Goal: Feedback & Contribution: Leave review/rating

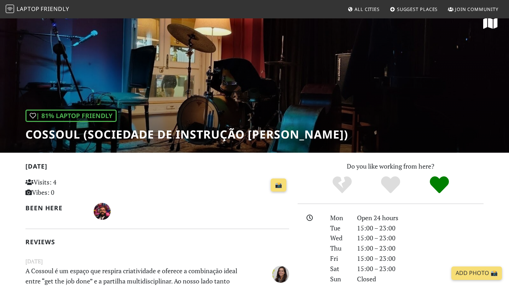
scroll to position [13, 0]
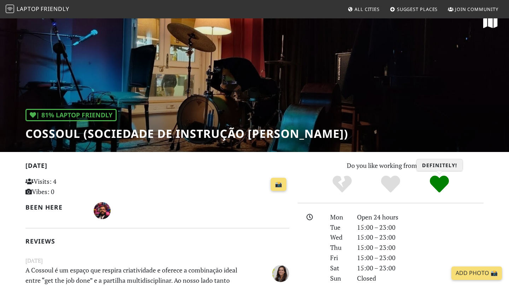
click at [437, 184] on icon "Definitely!" at bounding box center [439, 184] width 19 height 19
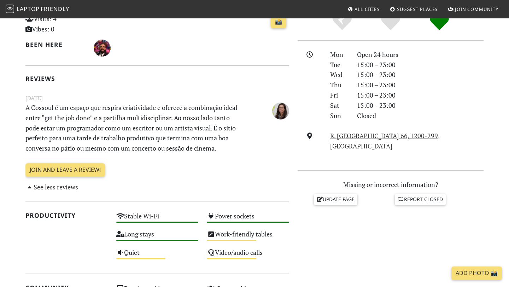
scroll to position [176, 0]
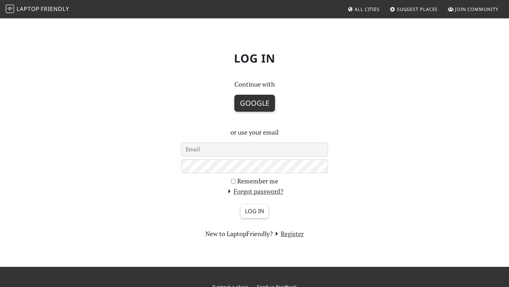
click at [255, 104] on button "Google" at bounding box center [254, 103] width 41 height 17
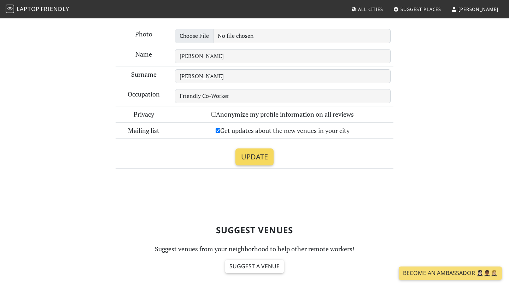
scroll to position [134, 0]
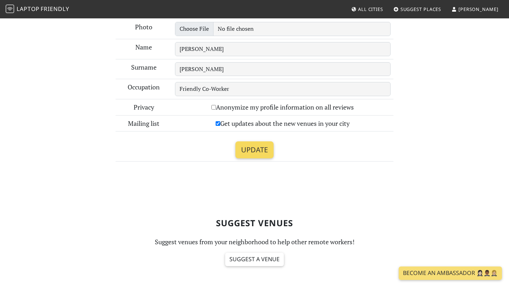
click at [252, 153] on input "Update" at bounding box center [254, 149] width 38 height 17
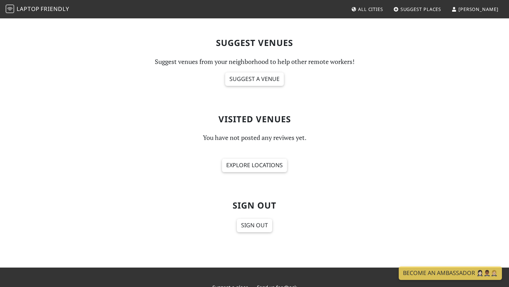
scroll to position [315, 0]
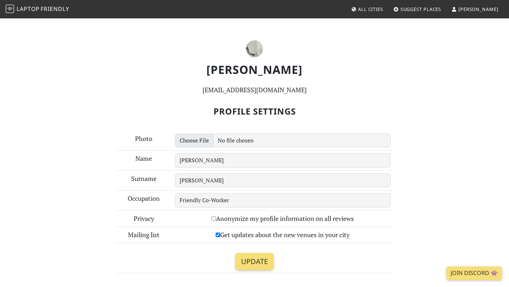
click at [255, 53] on img at bounding box center [254, 48] width 17 height 17
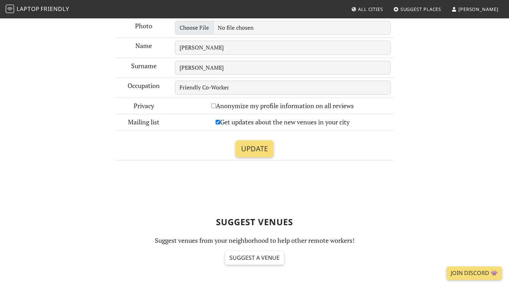
scroll to position [137, 0]
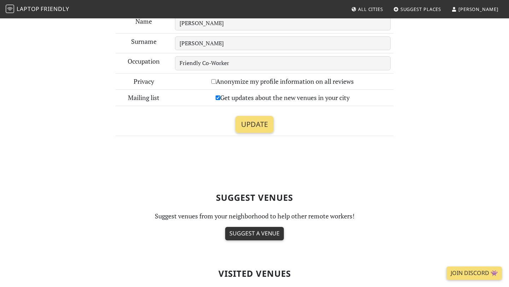
click at [251, 235] on link "Suggest a venue" at bounding box center [254, 233] width 59 height 13
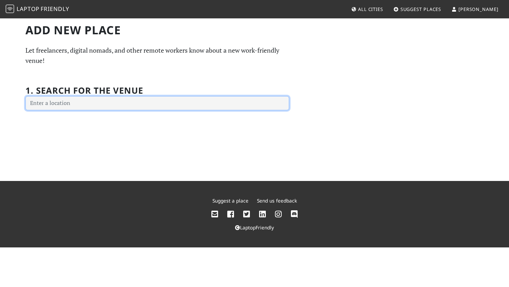
click at [151, 107] on input "text" at bounding box center [157, 103] width 264 height 14
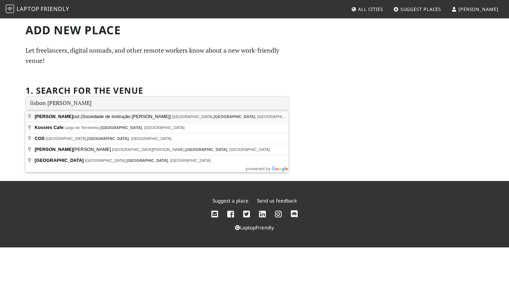
type input "Cossoul (Sociedade de Instrução Guilherme Cossoul), Rua Nova da Piedade, Lisbon…"
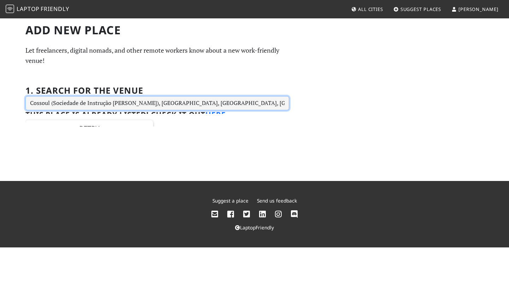
click at [169, 104] on input "Cossoul (Sociedade de Instrução Guilherme Cossoul), Rua Nova da Piedade, Lisbon…" at bounding box center [157, 103] width 264 height 14
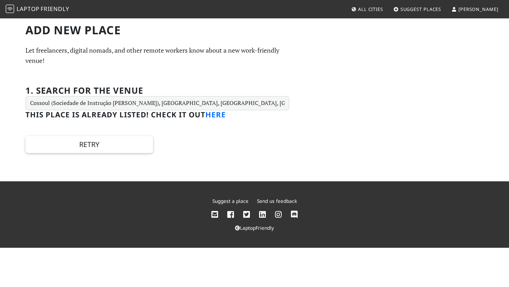
click at [214, 116] on link "here" at bounding box center [215, 115] width 20 height 10
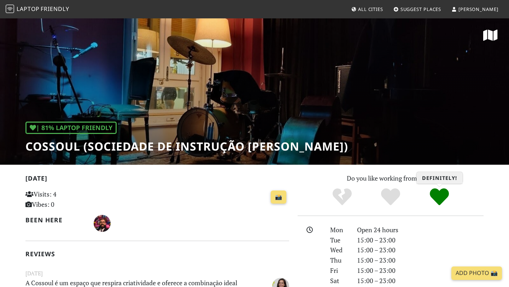
click at [434, 195] on icon "Definitely!" at bounding box center [439, 196] width 19 height 19
click at [438, 199] on icon "Definitely!" at bounding box center [439, 196] width 19 height 19
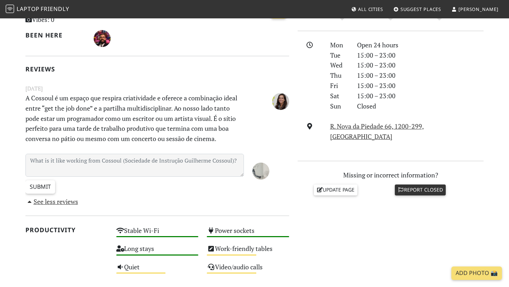
scroll to position [189, 0]
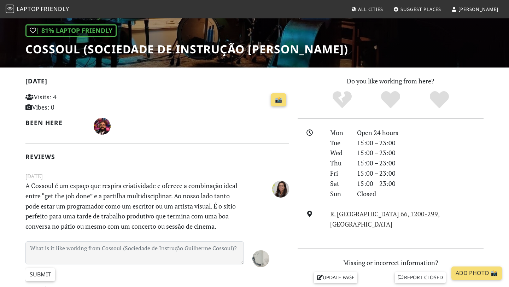
scroll to position [147, 0]
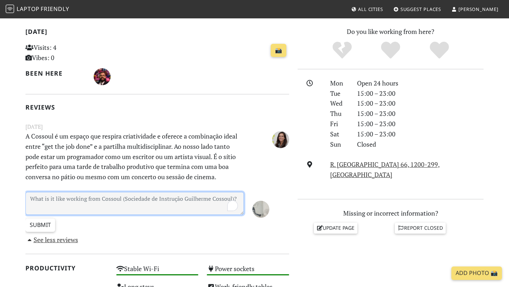
click at [113, 202] on textarea "To enrich screen reader interactions, please activate Accessibility in Grammarl…" at bounding box center [134, 203] width 218 height 23
type textarea "U"
click at [106, 195] on textarea "Pequeno oásis no coração de lisboa," at bounding box center [134, 203] width 218 height 23
click at [105, 198] on textarea "Pequeno oásis no coração de lisboa," at bounding box center [134, 203] width 218 height 23
click at [131, 202] on textarea "Pequeno oásis no coração de Lisboa," at bounding box center [134, 203] width 218 height 23
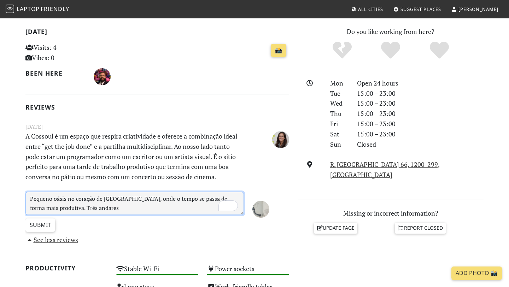
click at [160, 199] on textarea "Pequeno oásis no coração de Lisboa, onde o tempo se passa de forma mais produti…" at bounding box center [134, 203] width 218 height 23
click at [162, 199] on textarea "Pequeno oásis no coração de Lisboa, onde o tempo se passa de forma mais produti…" at bounding box center [134, 203] width 218 height 23
drag, startPoint x: 178, startPoint y: 200, endPoint x: 54, endPoint y: 205, distance: 124.2
click at [54, 205] on textarea "Pequeno oásis no coração de Lisboa, onde o tempo parece passa de forma mais pro…" at bounding box center [134, 203] width 218 height 23
click at [106, 210] on textarea "Pequeno oásis no coração de Lisboa, onde o tempo parece estender-se de forma ma…" at bounding box center [134, 203] width 218 height 23
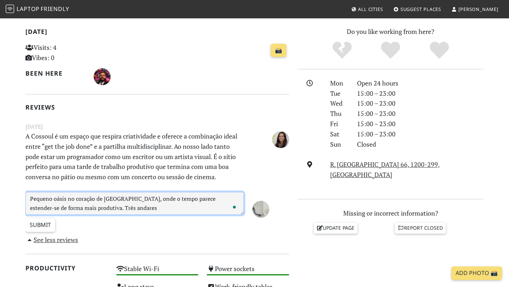
click at [73, 207] on textarea "Pequeno oásis no coração de Lisboa, onde o tempo parece estender-se de forma ma…" at bounding box center [134, 203] width 218 height 23
click at [146, 212] on textarea "Pequeno oásis no coração de Lisboa, onde o tempo parece estender-se de forma ma…" at bounding box center [134, 203] width 218 height 23
click at [217, 208] on textarea "Pequeno oásis no coração de Lisboa, onde o tempo parece estender-se de forma ma…" at bounding box center [134, 203] width 218 height 23
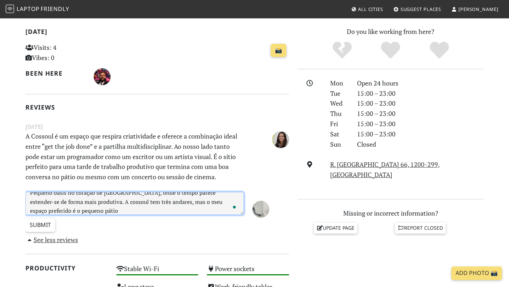
scroll to position [9, 0]
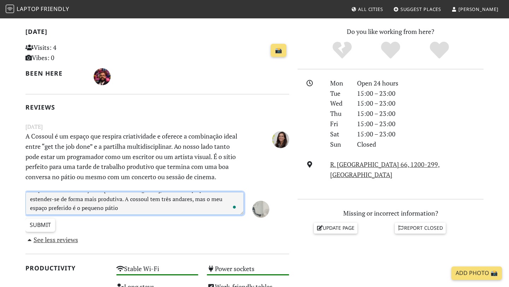
click at [176, 211] on textarea "Pequeno oásis no coração de Lisboa, onde o tempo parece estender-se de forma ma…" at bounding box center [134, 203] width 218 height 23
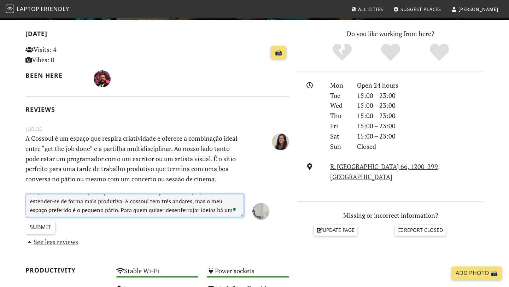
scroll to position [15, 0]
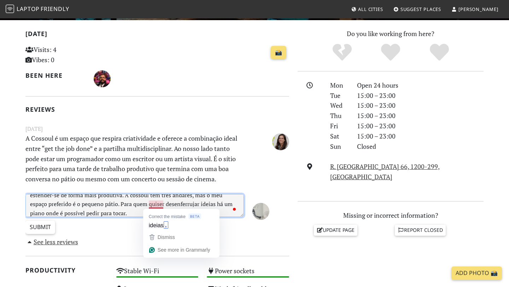
click at [157, 203] on textarea "Pequeno oásis no coração de Lisboa, onde o tempo parece estender-se de forma ma…" at bounding box center [134, 205] width 218 height 23
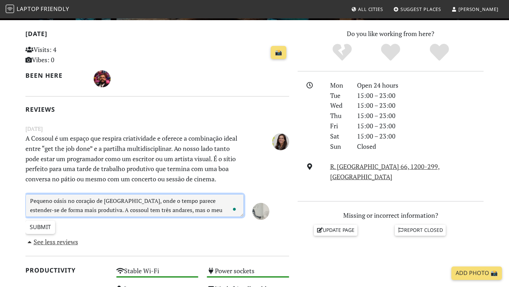
scroll to position [1, 0]
click at [137, 202] on textarea "Pequeno oásis no coração de Lisboa, onde o tempo parece estender-se de forma ma…" at bounding box center [134, 205] width 218 height 23
click at [130, 212] on textarea "Pequeno oásis no coração de Lisboa, onde o tempo parece estender-se de forma ma…" at bounding box center [134, 205] width 218 height 23
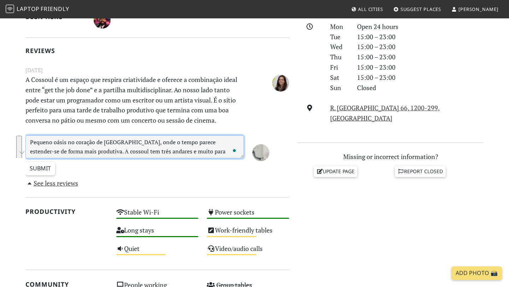
drag, startPoint x: 130, startPoint y: 155, endPoint x: 16, endPoint y: 134, distance: 116.4
click at [16, 134] on section "Today Visits: 4 Vibes: 0 📸 Been here Reviews August 22, 2025 A Cossoul é um esp…" at bounding box center [254, 238] width 509 height 554
type textarea "Pequeno oásis no coração de Lisboa, onde o tempo parece estender-se de forma ma…"
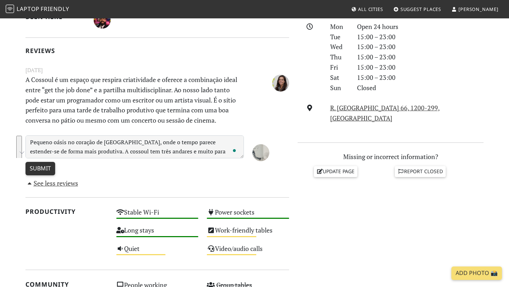
click at [40, 169] on input "Submit" at bounding box center [40, 168] width 30 height 13
type input "Create Review"
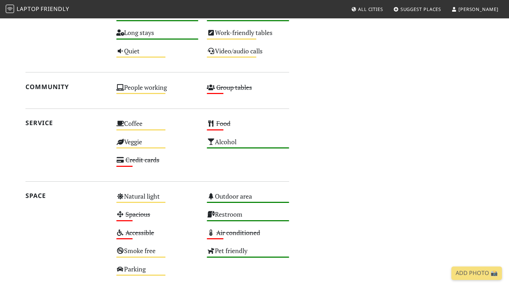
click at [461, 275] on link "Add Photo 📸" at bounding box center [476, 272] width 51 height 13
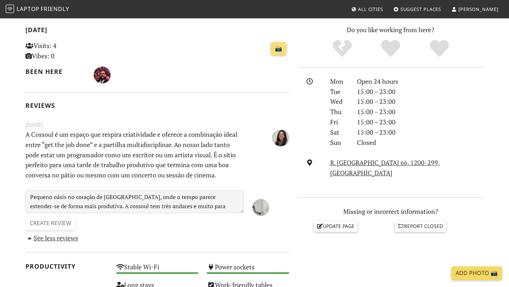
scroll to position [18, 0]
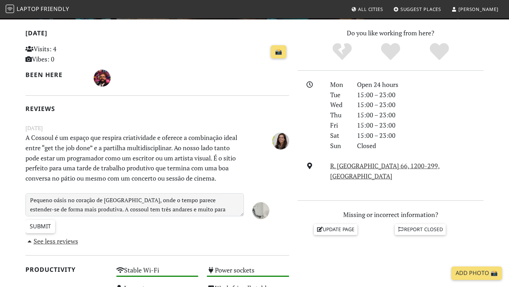
scroll to position [148, 0]
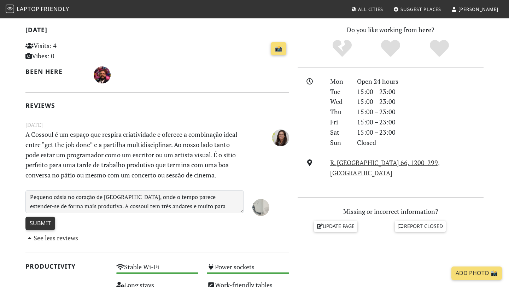
click at [45, 218] on input "Submit" at bounding box center [40, 223] width 30 height 13
type input "Create Review"
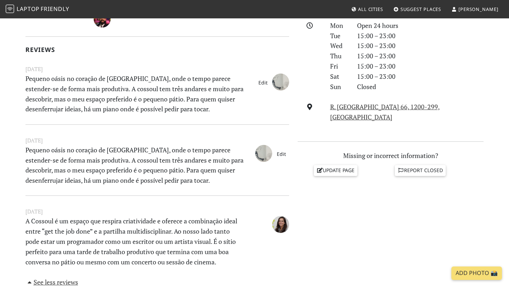
scroll to position [206, 0]
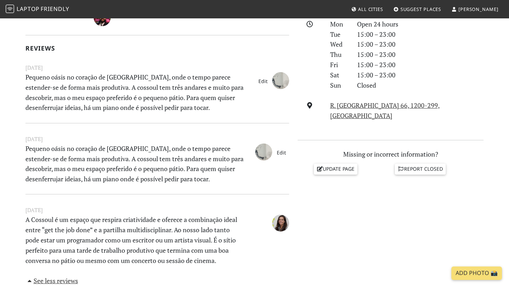
click at [264, 82] on link "Edit" at bounding box center [263, 81] width 16 height 11
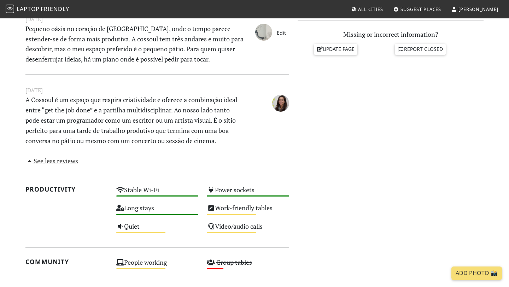
scroll to position [327, 0]
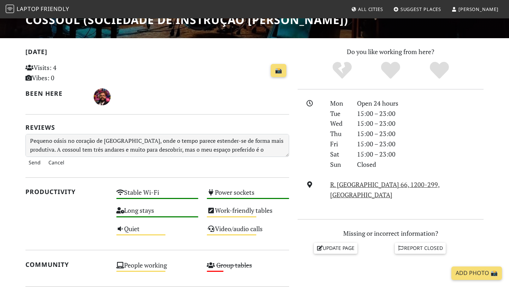
scroll to position [9, 0]
click at [59, 163] on button "Cancel" at bounding box center [56, 162] width 22 height 11
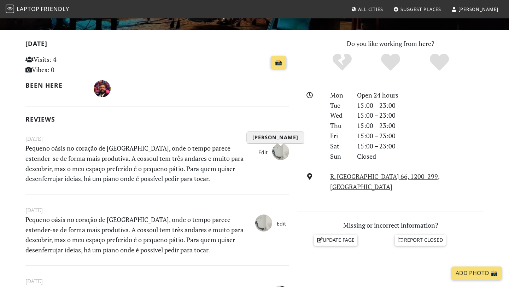
scroll to position [140, 0]
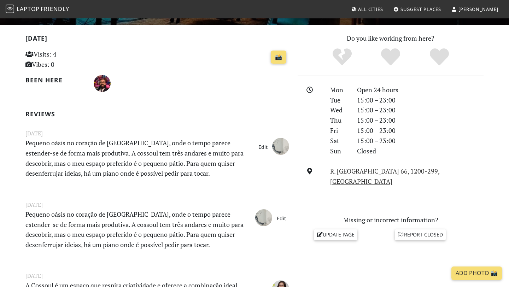
click at [261, 146] on link "Edit" at bounding box center [263, 146] width 16 height 11
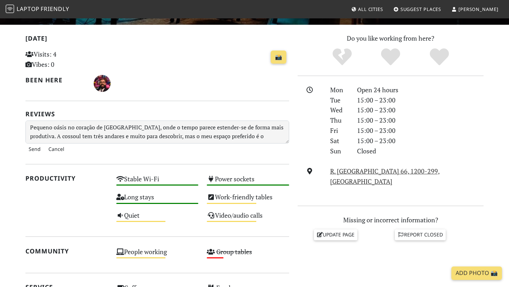
scroll to position [135, 0]
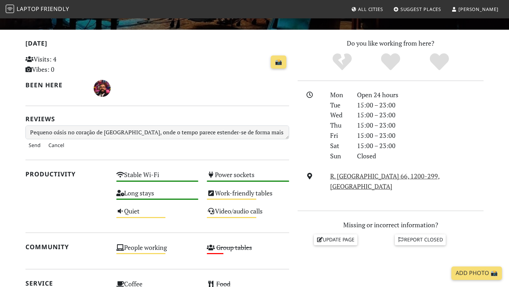
drag, startPoint x: 285, startPoint y: 143, endPoint x: 23, endPoint y: 108, distance: 263.5
click at [23, 108] on div "Today Visits: 4 Vibes: 0 📸 Been here Reviews Pequeno oásis no coração de Lisboa…" at bounding box center [157, 240] width 272 height 404
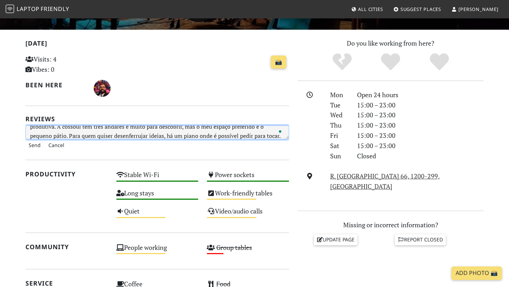
scroll to position [18, 0]
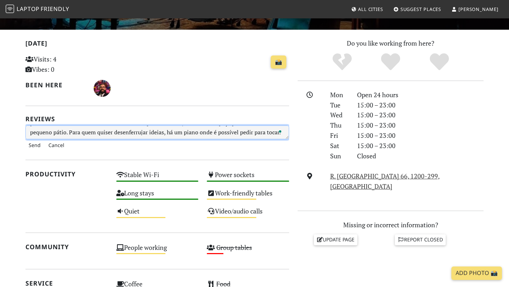
drag, startPoint x: 32, startPoint y: 131, endPoint x: 262, endPoint y: 135, distance: 229.4
click at [262, 135] on textarea "Pequeno oásis no coração de [GEOGRAPHIC_DATA], onde o tempo parece estender-se …" at bounding box center [157, 132] width 264 height 14
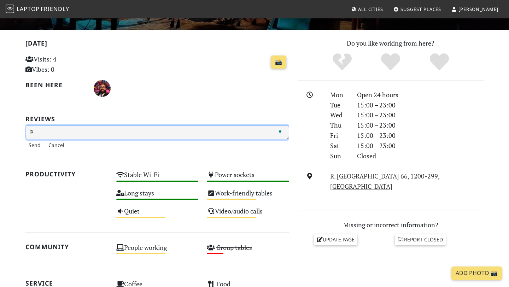
scroll to position [6, 0]
type textarea "P"
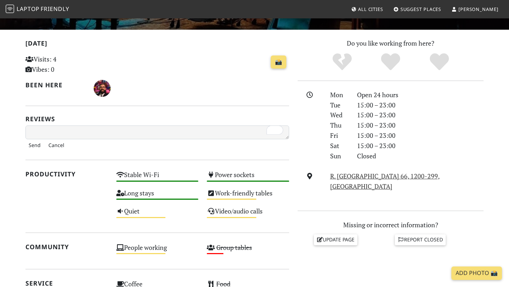
click at [32, 145] on input "Send" at bounding box center [34, 145] width 18 height 11
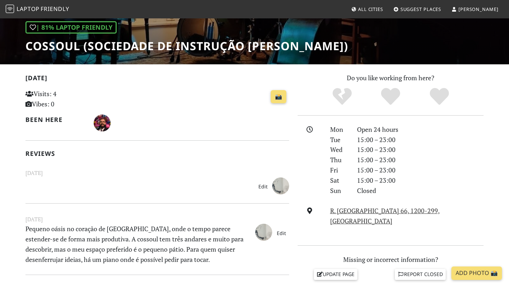
scroll to position [219, 0]
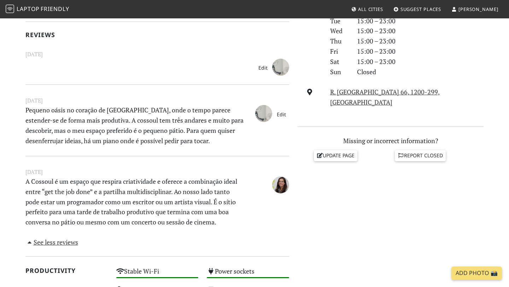
click at [128, 73] on p at bounding box center [134, 67] width 227 height 16
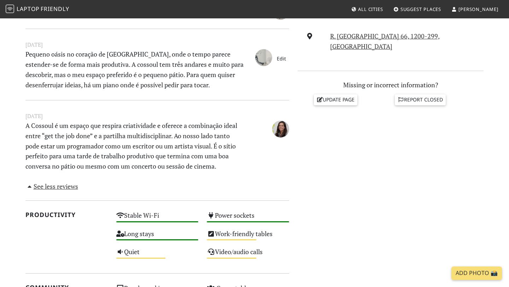
scroll to position [279, 0]
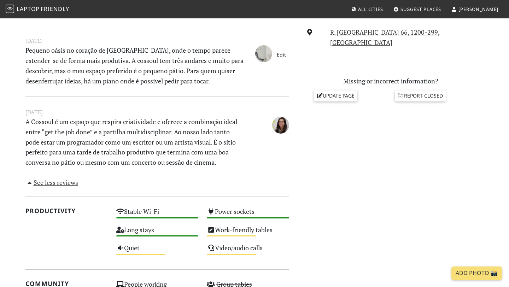
click at [280, 54] on link "Edit" at bounding box center [282, 54] width 16 height 11
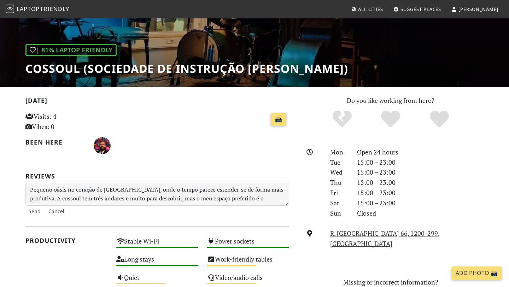
scroll to position [185, 0]
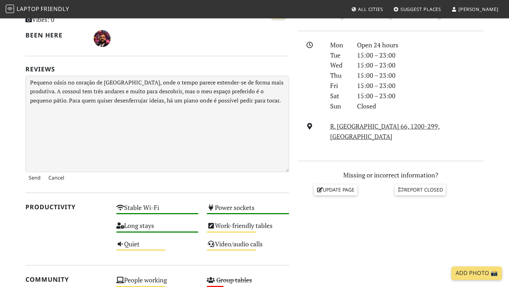
drag, startPoint x: 286, startPoint y: 97, endPoint x: 313, endPoint y: 172, distance: 79.7
click at [313, 172] on div "[DATE] Visits: 4 Vibes: 0 📸 Been here Reviews Pequeno oásis no coração de [GEOG…" at bounding box center [254, 231] width 467 height 486
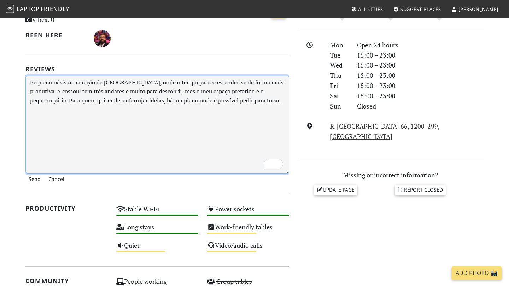
drag, startPoint x: 189, startPoint y: 102, endPoint x: 213, endPoint y: 103, distance: 24.1
click at [213, 103] on textarea "Pequeno oásis no coração de [GEOGRAPHIC_DATA], onde o tempo parece estender-se …" at bounding box center [157, 125] width 264 height 98
click at [277, 98] on textarea "Pequeno oásis no coração de [GEOGRAPHIC_DATA], onde o tempo parece estender-se …" at bounding box center [157, 125] width 264 height 98
type textarea "Pequeno oásis no coração de [GEOGRAPHIC_DATA], onde o tempo parece estender-se …"
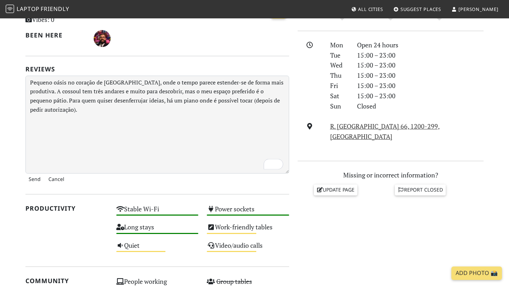
click at [32, 180] on input "Send" at bounding box center [34, 179] width 18 height 11
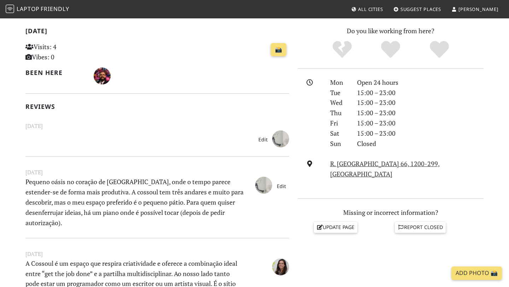
scroll to position [149, 0]
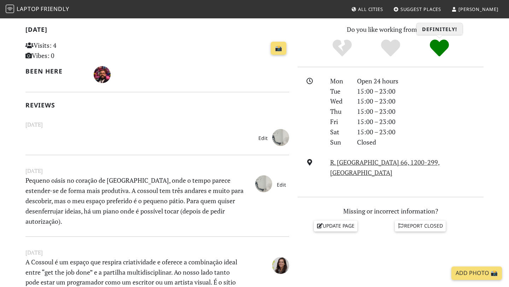
click at [439, 52] on icon "Definitely!" at bounding box center [439, 48] width 19 height 19
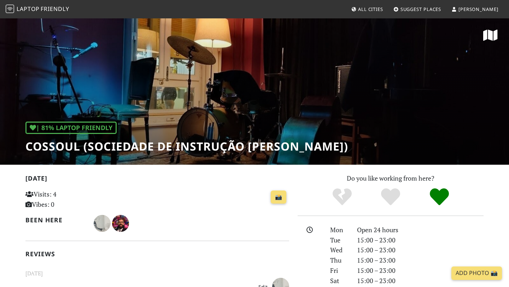
click at [491, 33] on icon at bounding box center [490, 35] width 14 height 13
